Goal: Task Accomplishment & Management: Manage account settings

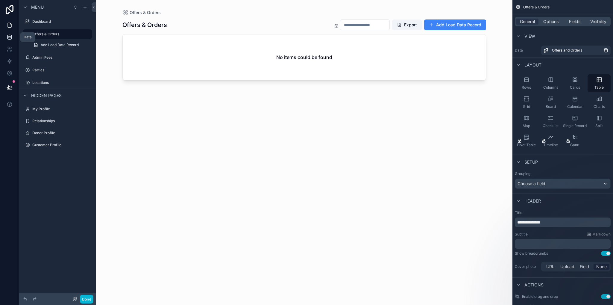
click at [11, 39] on icon at bounding box center [9, 38] width 4 height 2
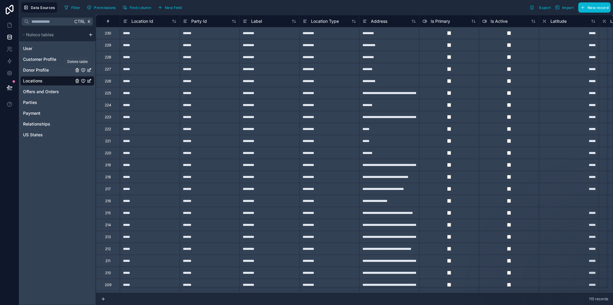
click at [77, 71] on icon "Donor Profile" at bounding box center [77, 70] width 0 height 1
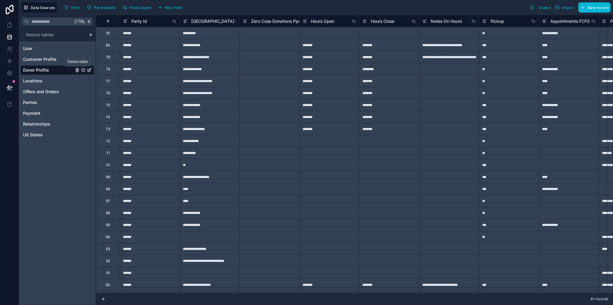
click at [78, 70] on icon "Donor Profile" at bounding box center [78, 70] width 0 height 1
click at [78, 80] on icon "Locations" at bounding box center [77, 80] width 5 height 5
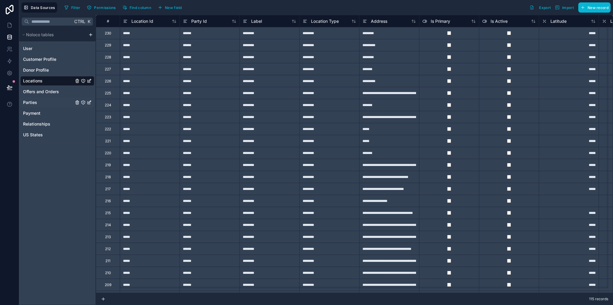
click at [90, 103] on icon "Parties" at bounding box center [89, 102] width 5 height 5
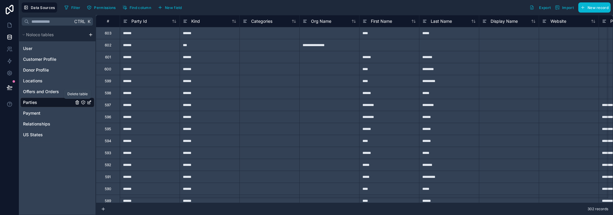
click at [77, 103] on icon "Parties" at bounding box center [77, 102] width 5 height 5
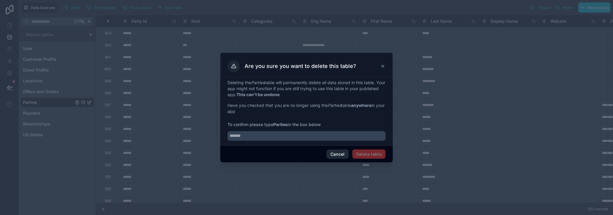
click at [339, 155] on button "Cancel" at bounding box center [338, 154] width 22 height 10
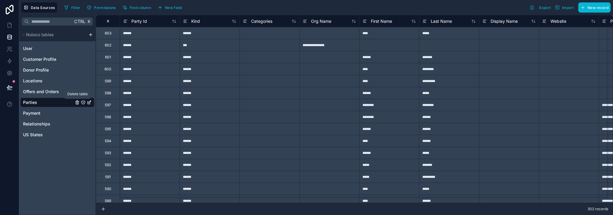
click at [77, 102] on icon "Parties" at bounding box center [77, 102] width 5 height 5
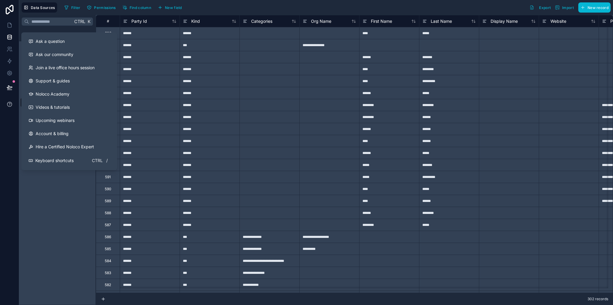
click at [10, 107] on button at bounding box center [9, 104] width 19 height 17
click at [46, 43] on span "Ask a question" at bounding box center [50, 41] width 29 height 6
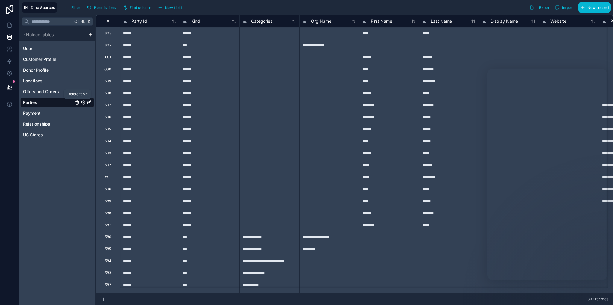
click at [77, 101] on icon "Parties" at bounding box center [77, 102] width 5 height 5
click at [78, 69] on icon "Donor Profile" at bounding box center [77, 70] width 5 height 5
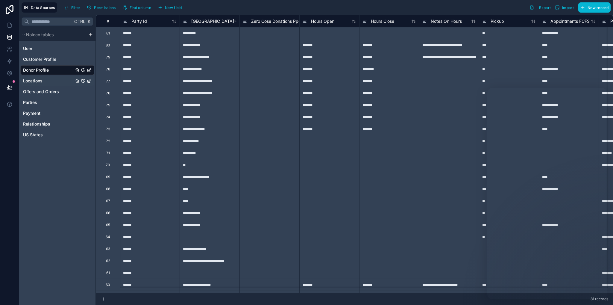
click at [90, 80] on icon "Locations" at bounding box center [89, 80] width 5 height 5
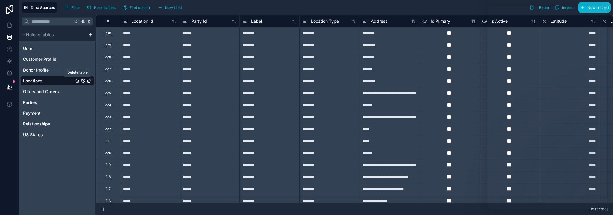
click at [77, 80] on icon "Locations" at bounding box center [77, 80] width 5 height 5
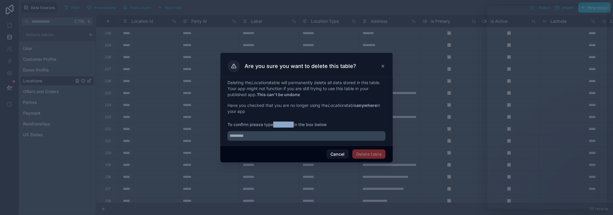
drag, startPoint x: 275, startPoint y: 125, endPoint x: 295, endPoint y: 125, distance: 20.4
click at [295, 125] on span "To confirm please type Locations in the box below" at bounding box center [307, 125] width 158 height 6
copy strong "Locations"
click at [289, 136] on input "text" at bounding box center [307, 136] width 158 height 10
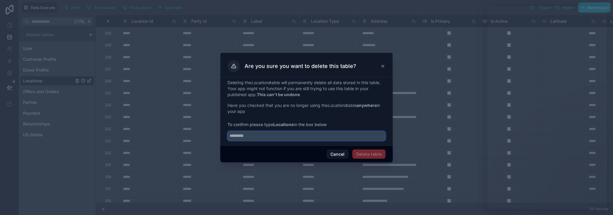
paste input "*********"
type input "*********"
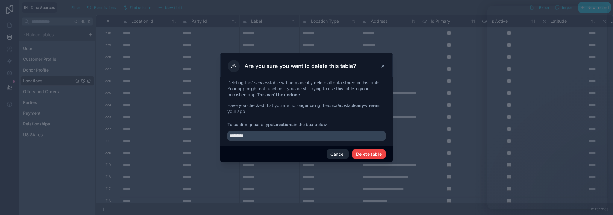
click at [337, 154] on button "Cancel" at bounding box center [338, 154] width 22 height 10
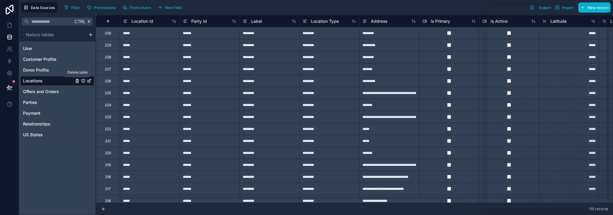
click at [78, 82] on icon "Locations" at bounding box center [77, 80] width 5 height 5
